Goal: Navigation & Orientation: Find specific page/section

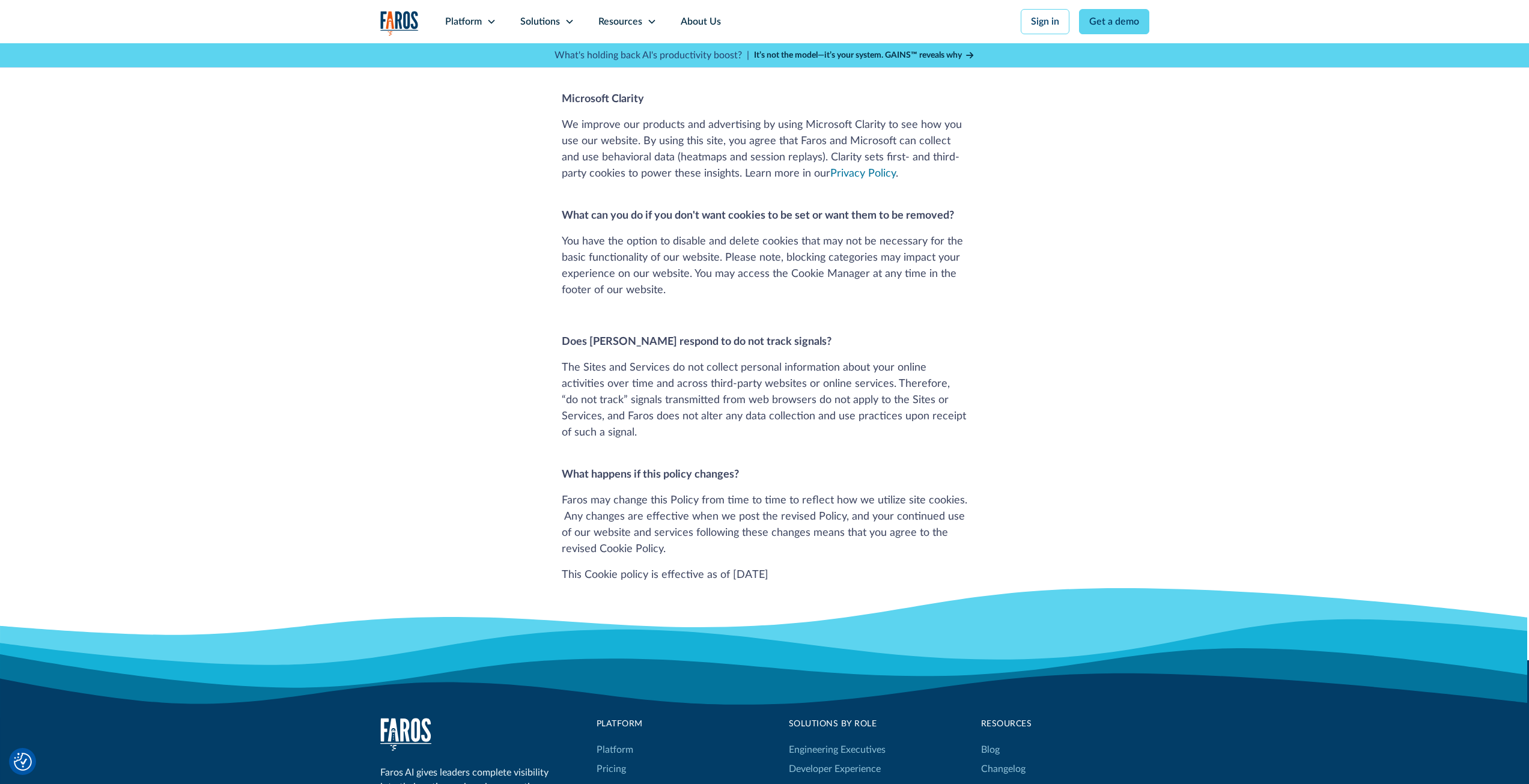
scroll to position [1243, 0]
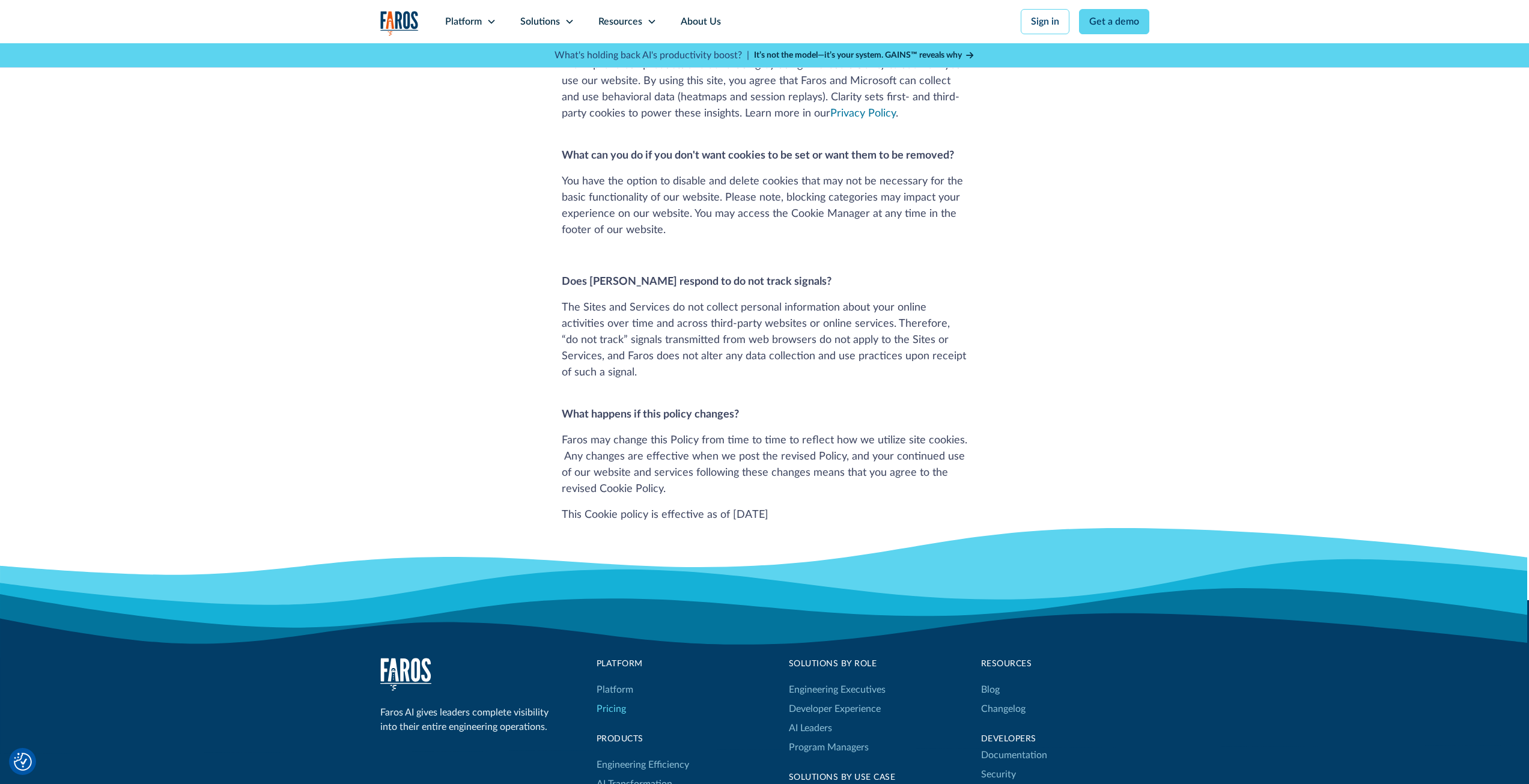
click at [607, 699] on link "Pricing" at bounding box center [611, 708] width 29 height 19
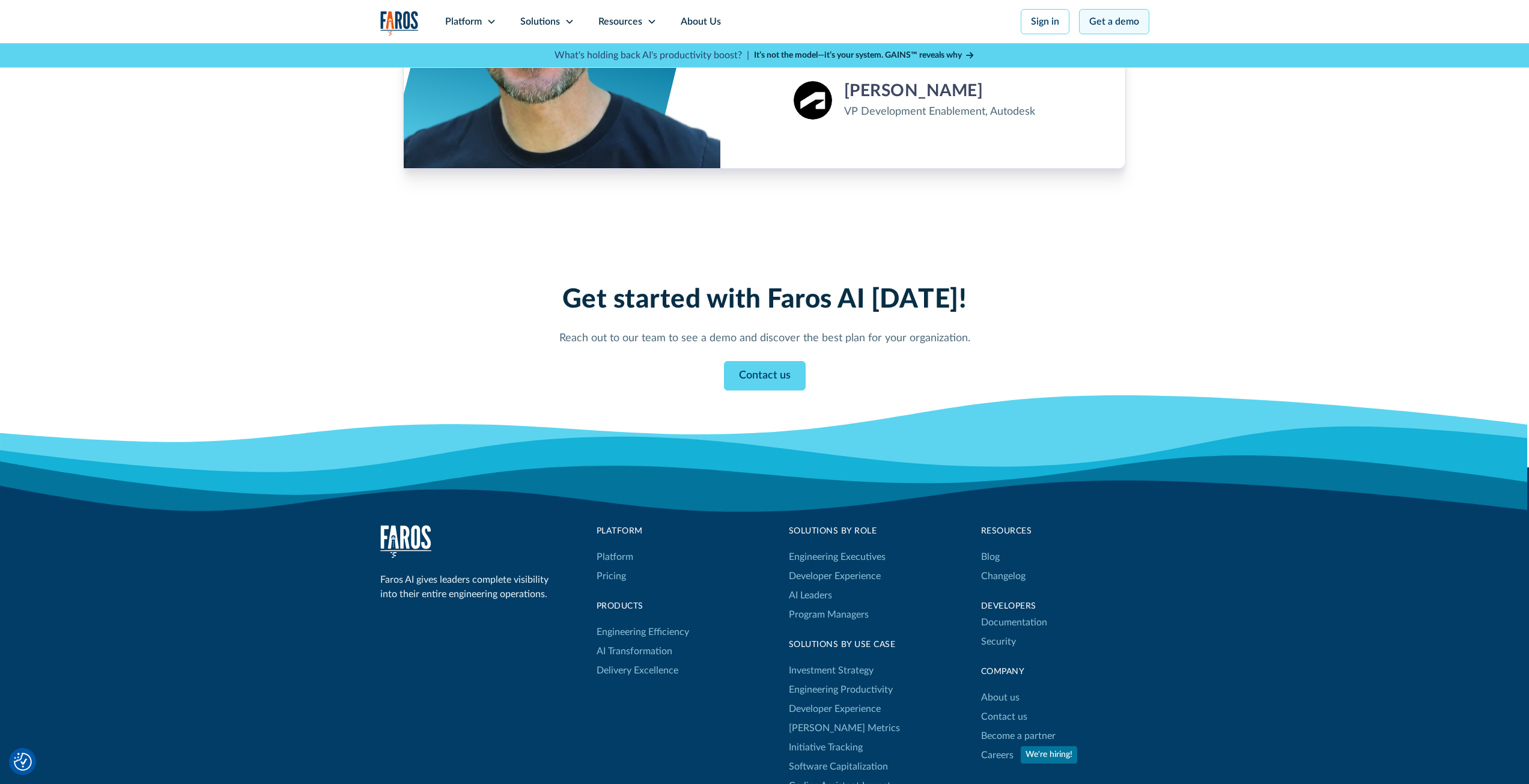
scroll to position [961, 0]
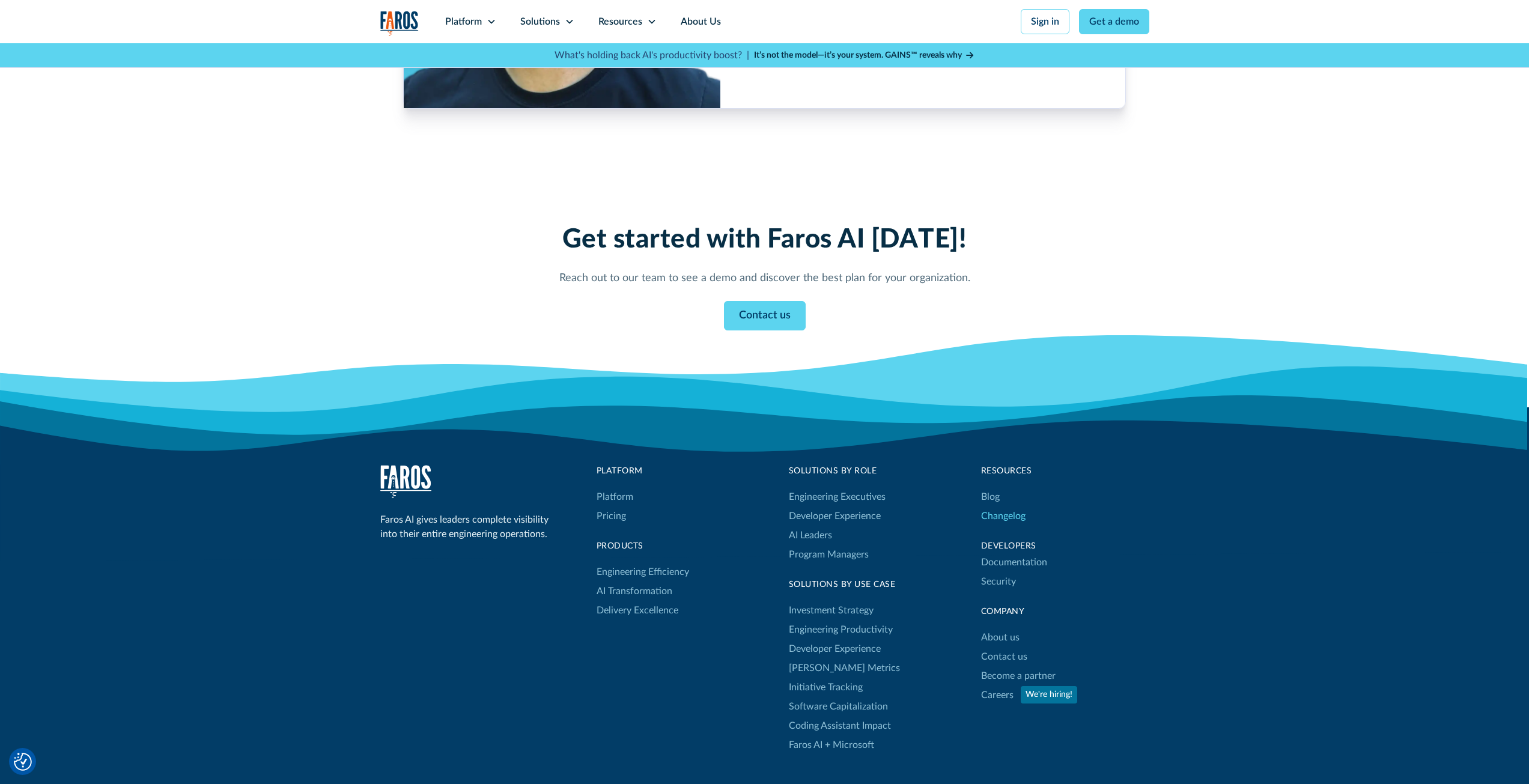
click at [1012, 517] on link "Changelog" at bounding box center [1003, 516] width 44 height 19
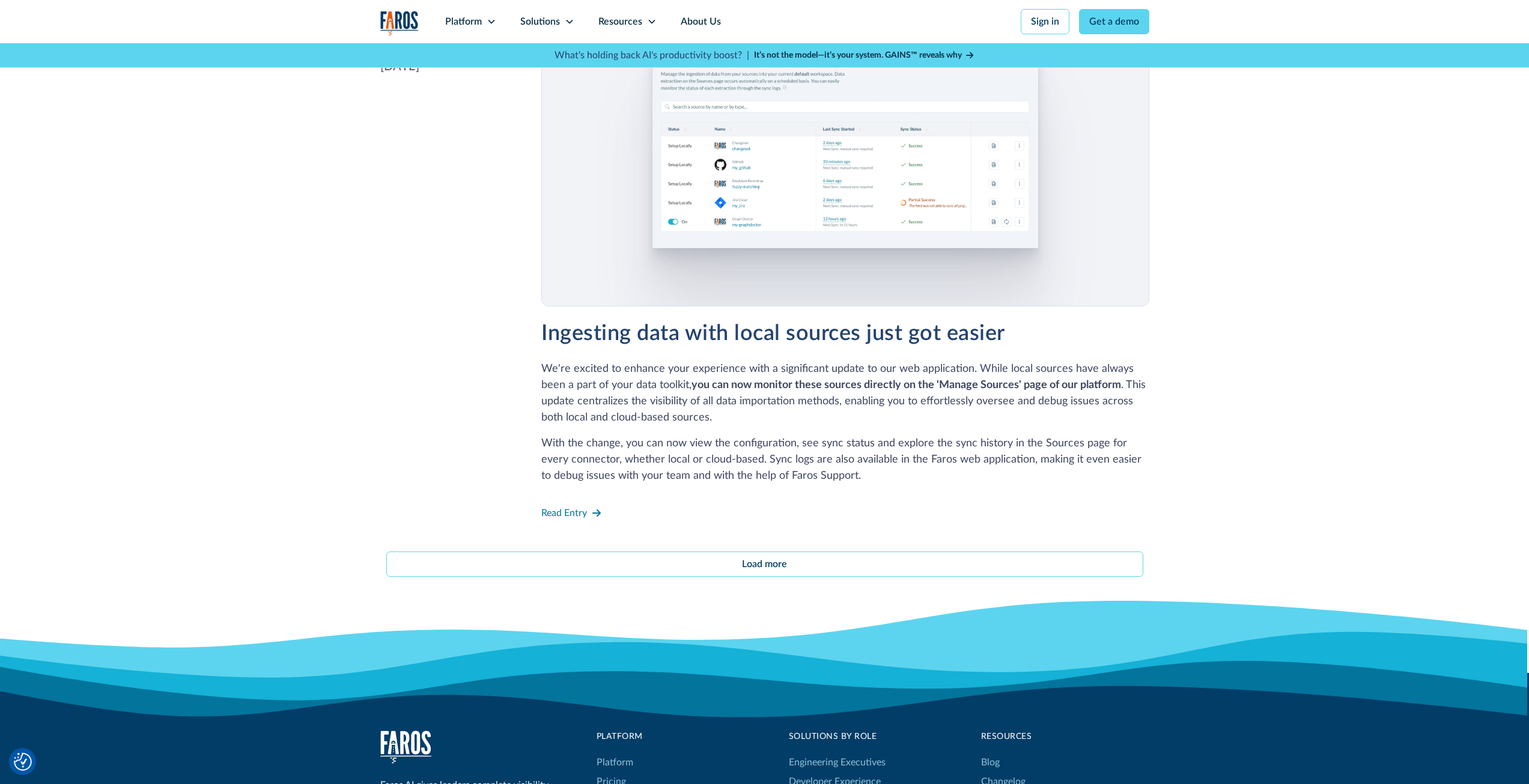
scroll to position [10395, 0]
